Goal: Register for event/course

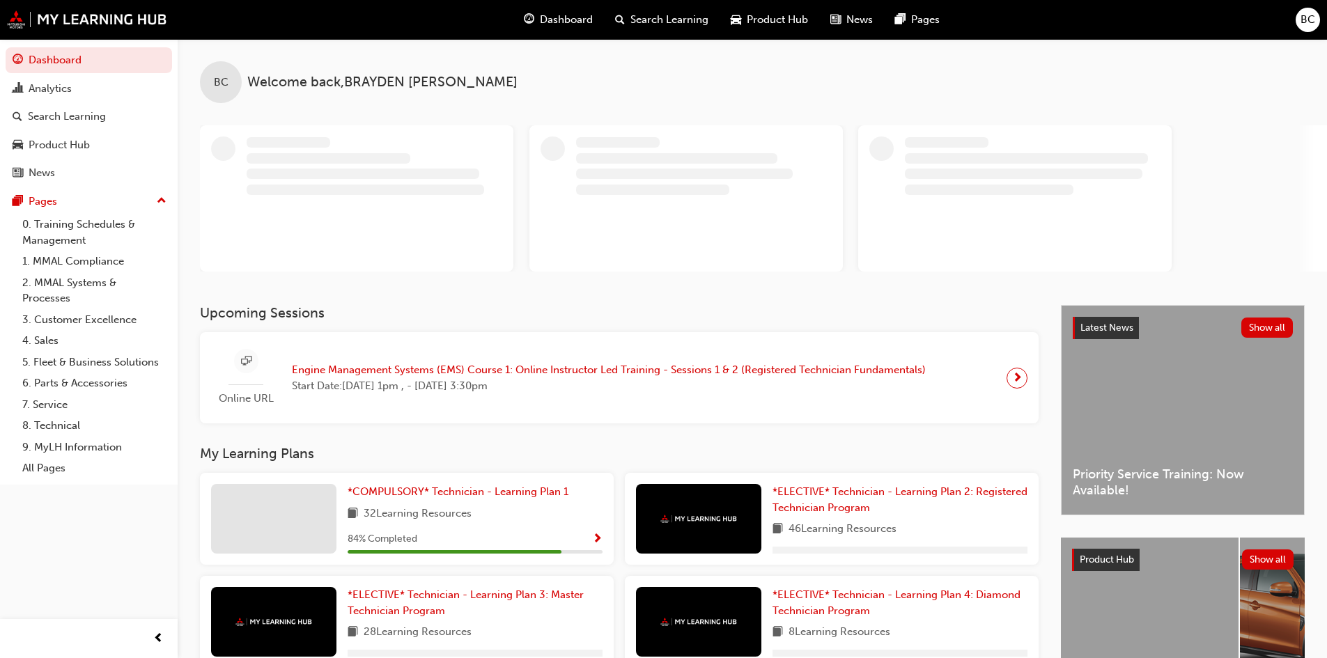
click at [435, 366] on span "Engine Management Systems (EMS) Course 1: Online Instructor Led Training - Sess…" at bounding box center [609, 370] width 634 height 16
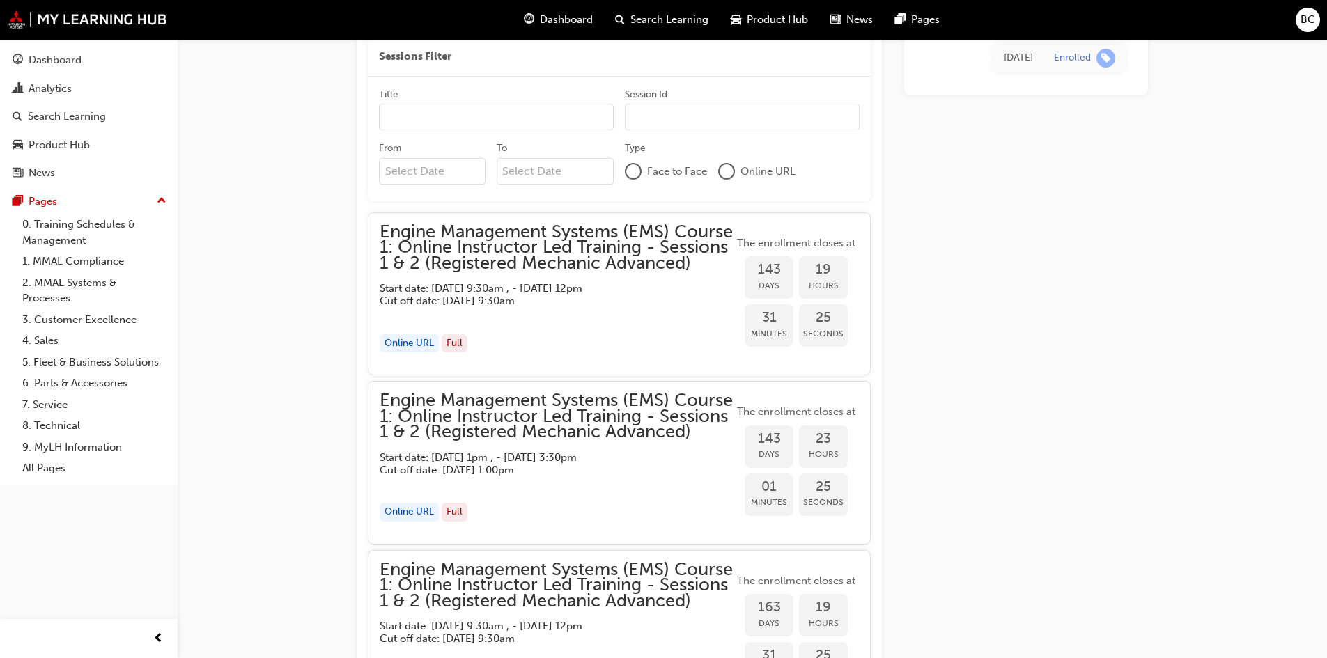
scroll to position [1181, 0]
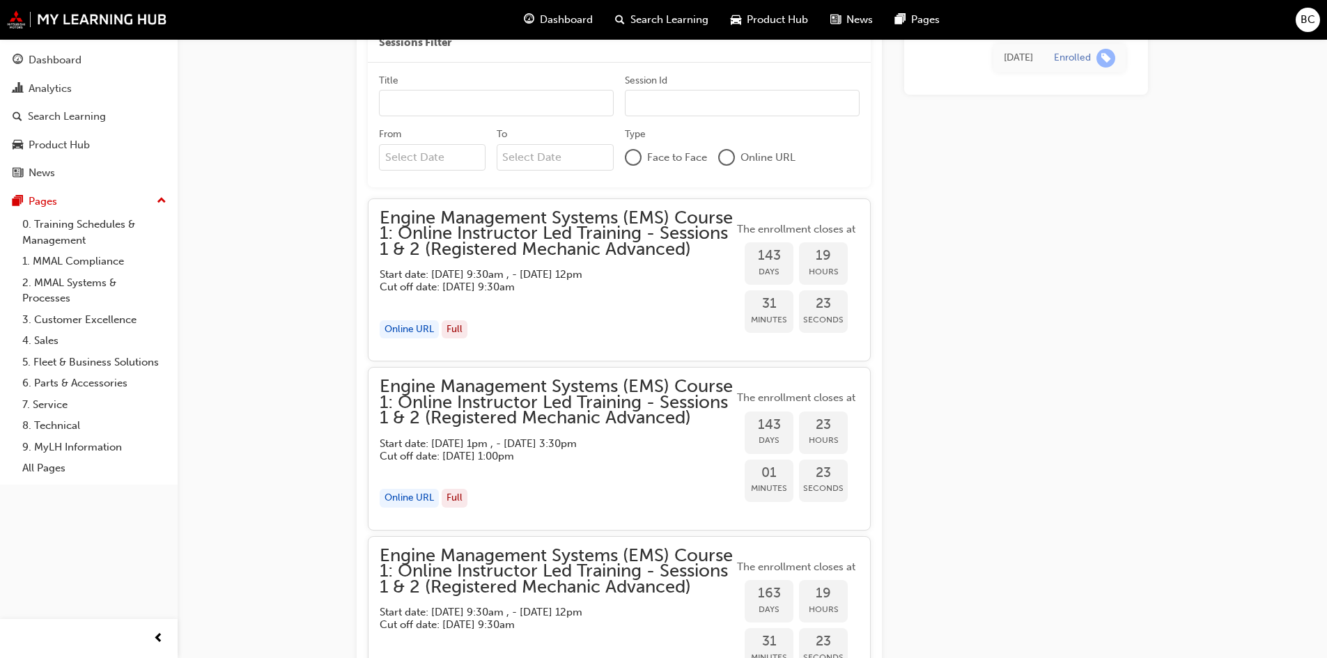
click at [584, 419] on span "Engine Management Systems (EMS) Course 1: Online Instructor Led Training - Sess…" at bounding box center [557, 402] width 354 height 47
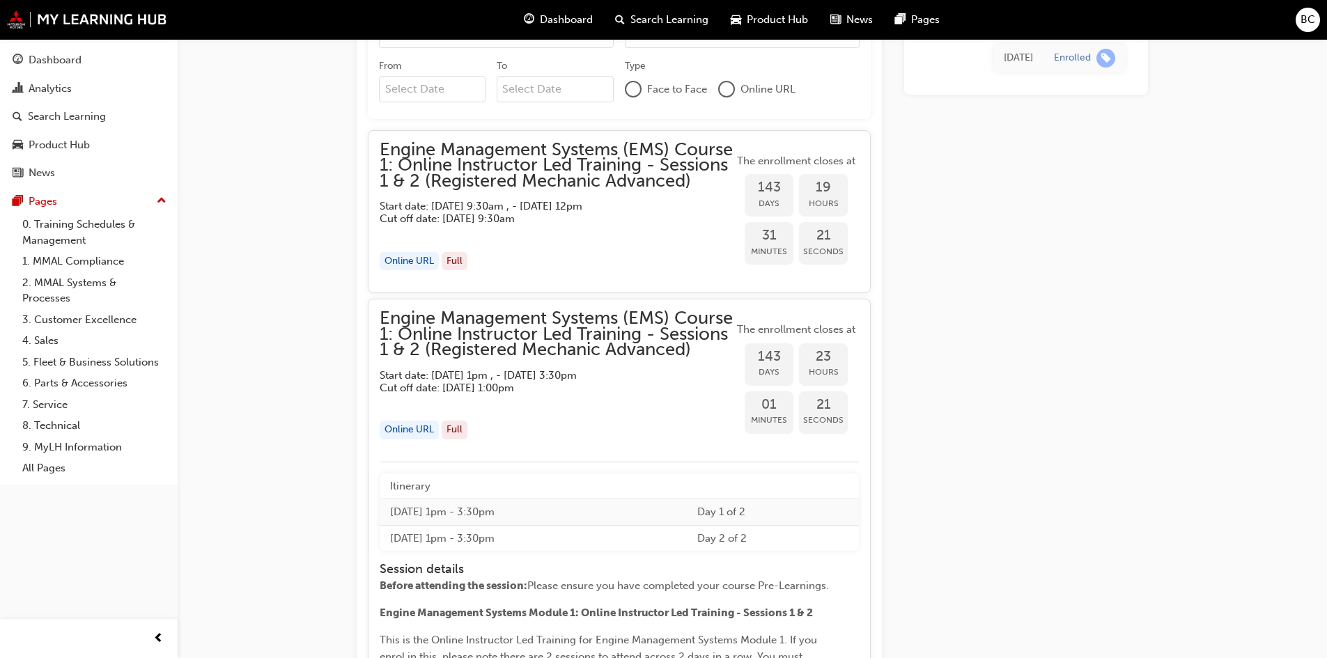
scroll to position [1112, 0]
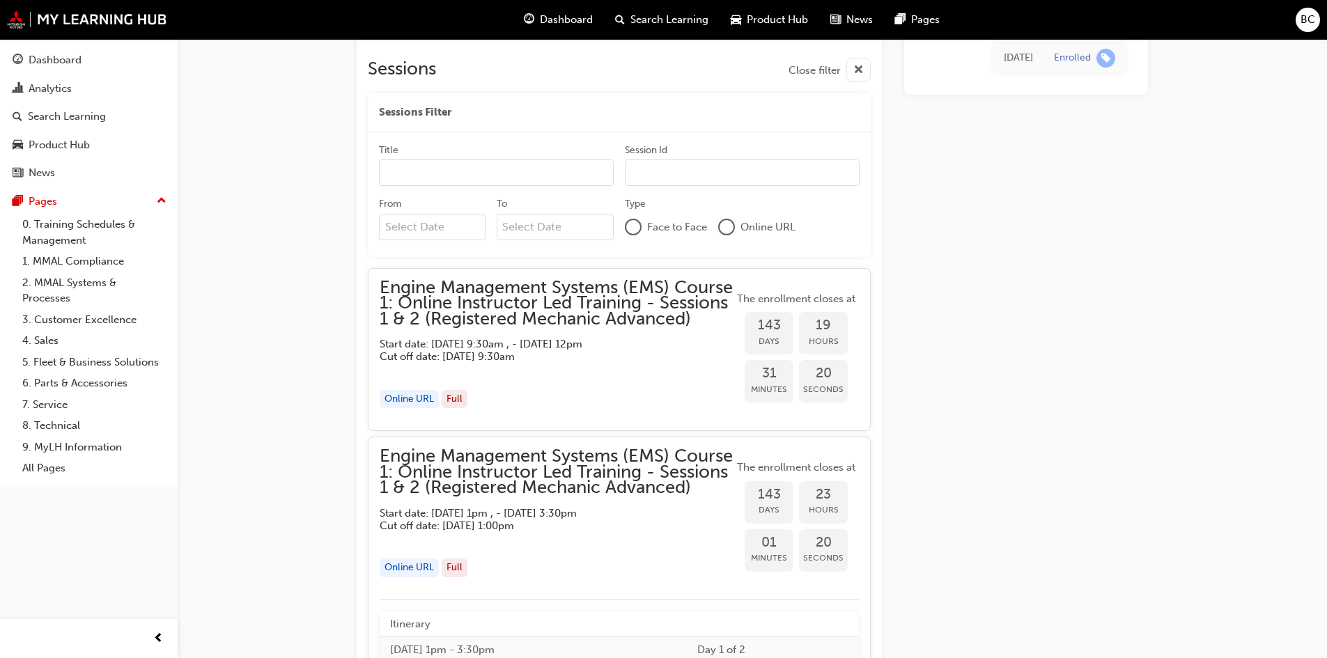
click at [552, 327] on span "Engine Management Systems (EMS) Course 1: Online Instructor Led Training - Sess…" at bounding box center [557, 303] width 354 height 47
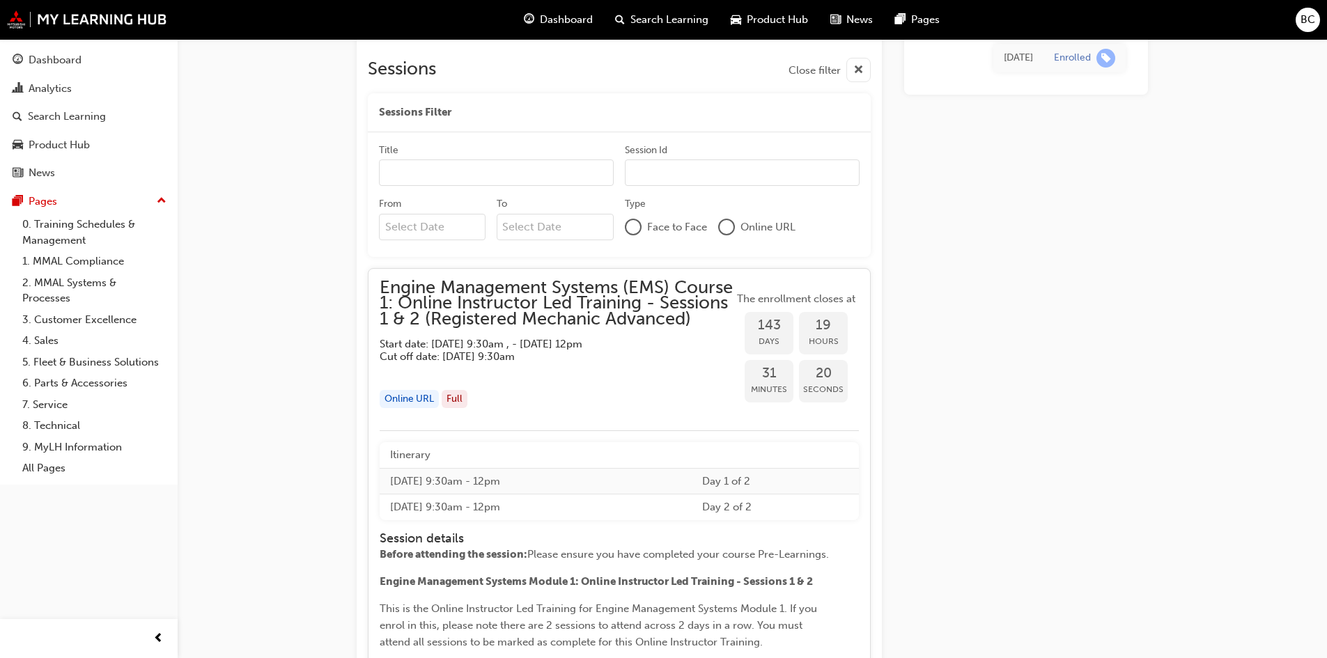
click at [552, 327] on span "Engine Management Systems (EMS) Course 1: Online Instructor Led Training - Sess…" at bounding box center [557, 303] width 354 height 47
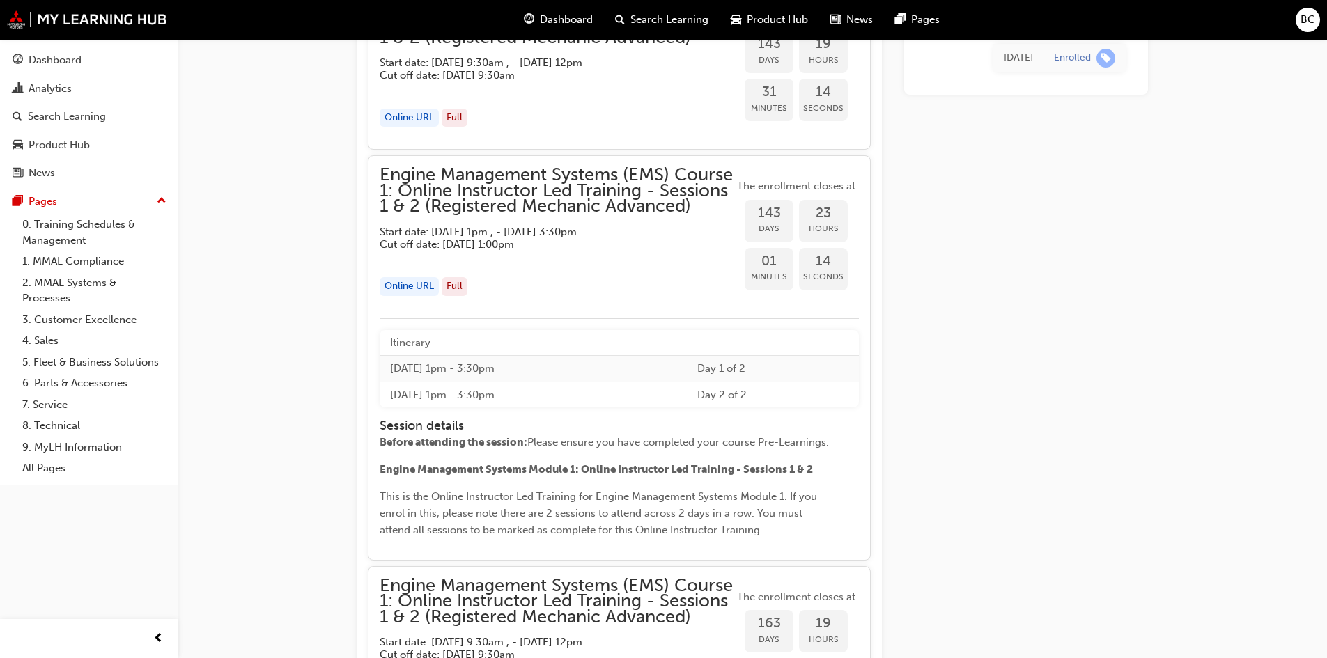
scroll to position [1813, 0]
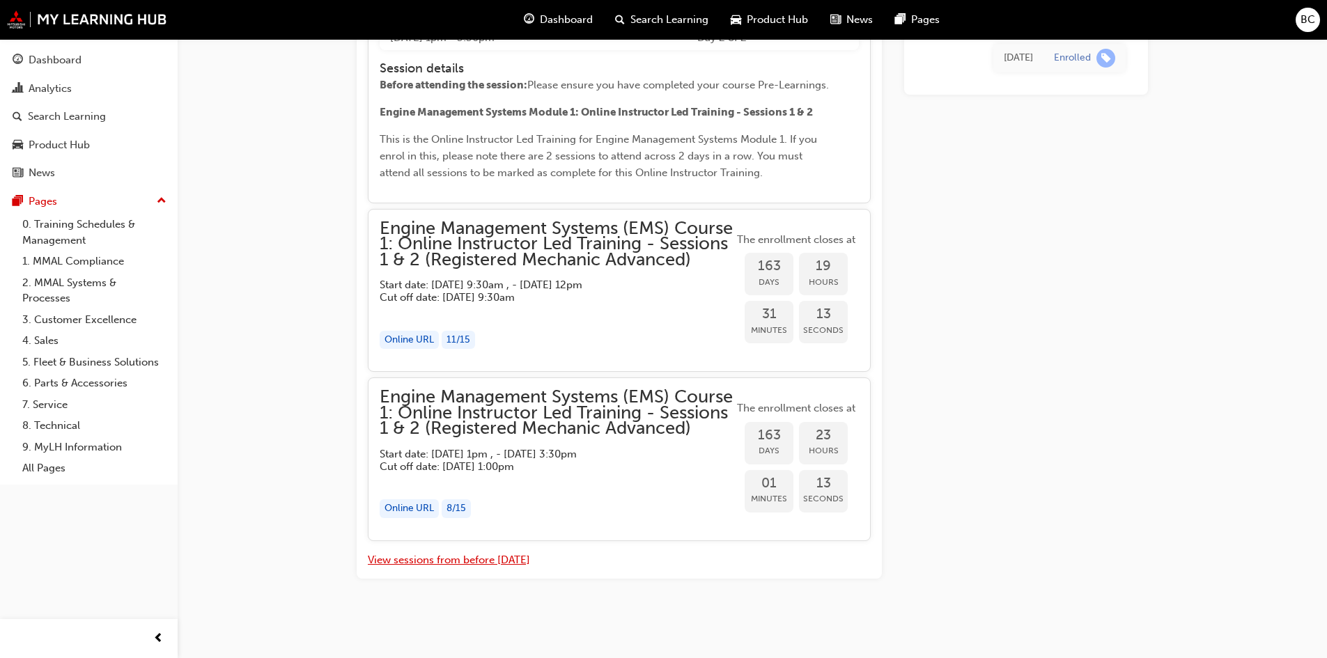
click at [438, 564] on button "View sessions from before [DATE]" at bounding box center [449, 560] width 162 height 16
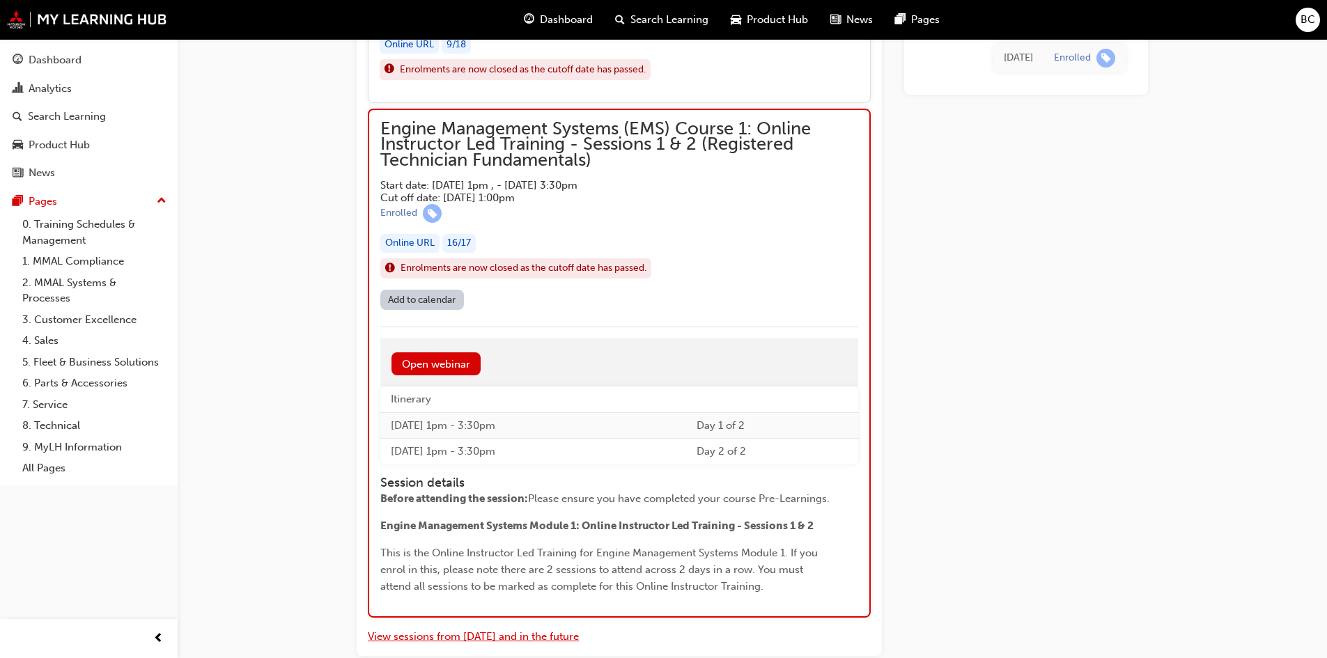
scroll to position [7330, 0]
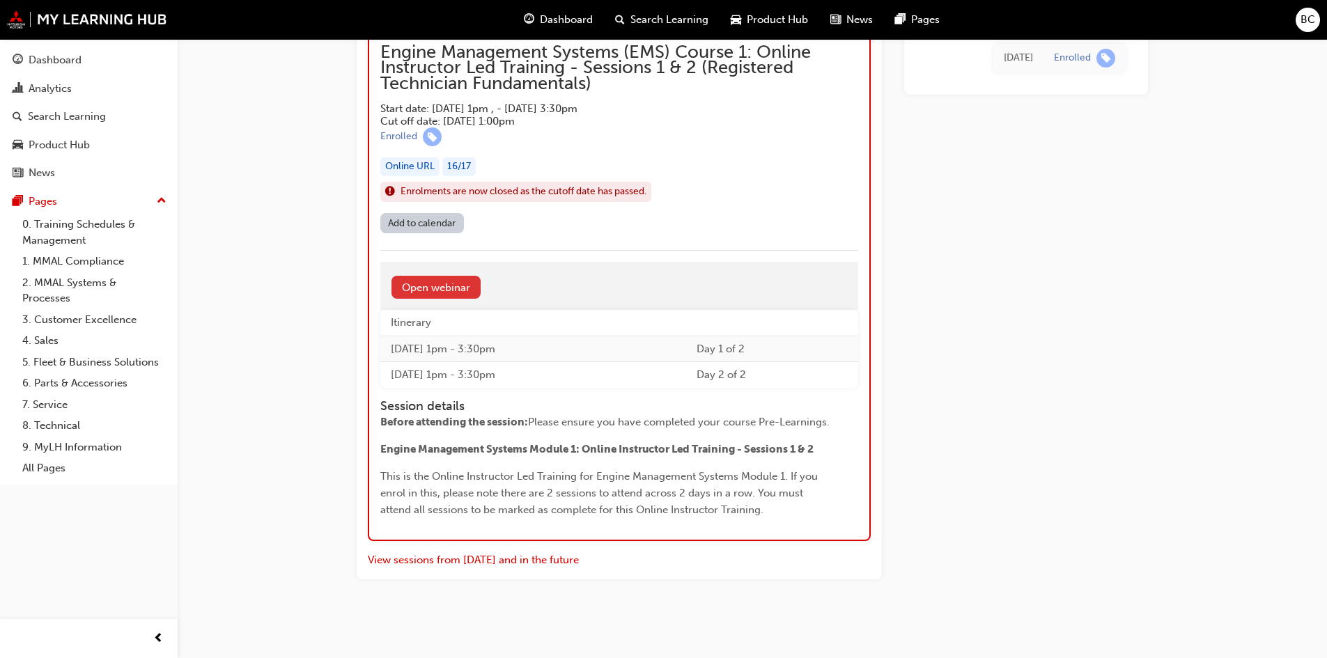
click at [439, 286] on link "Open webinar" at bounding box center [435, 287] width 89 height 23
